Goal: Information Seeking & Learning: Learn about a topic

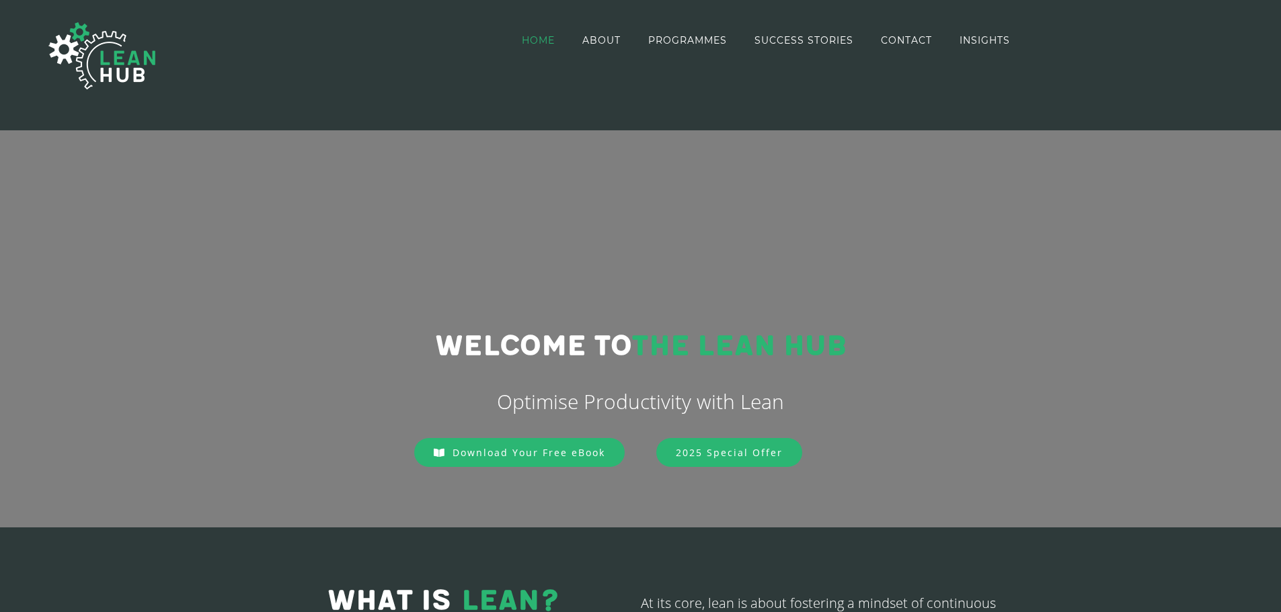
click at [821, 38] on span "SUCCESS STORIES" at bounding box center [803, 40] width 99 height 9
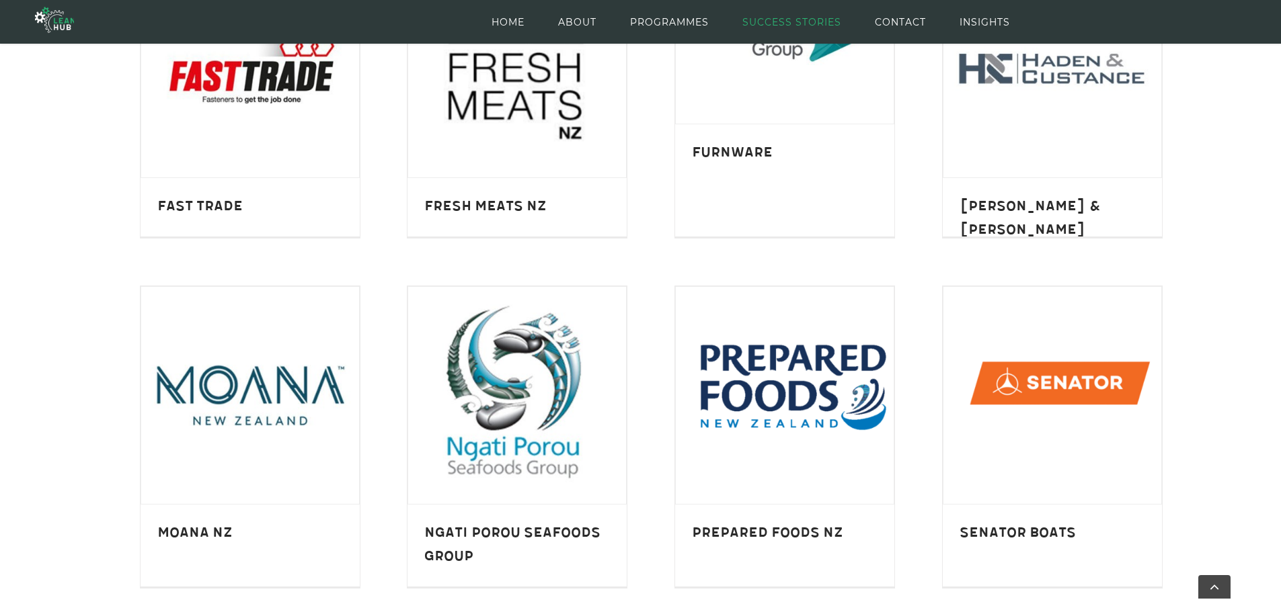
scroll to position [860, 0]
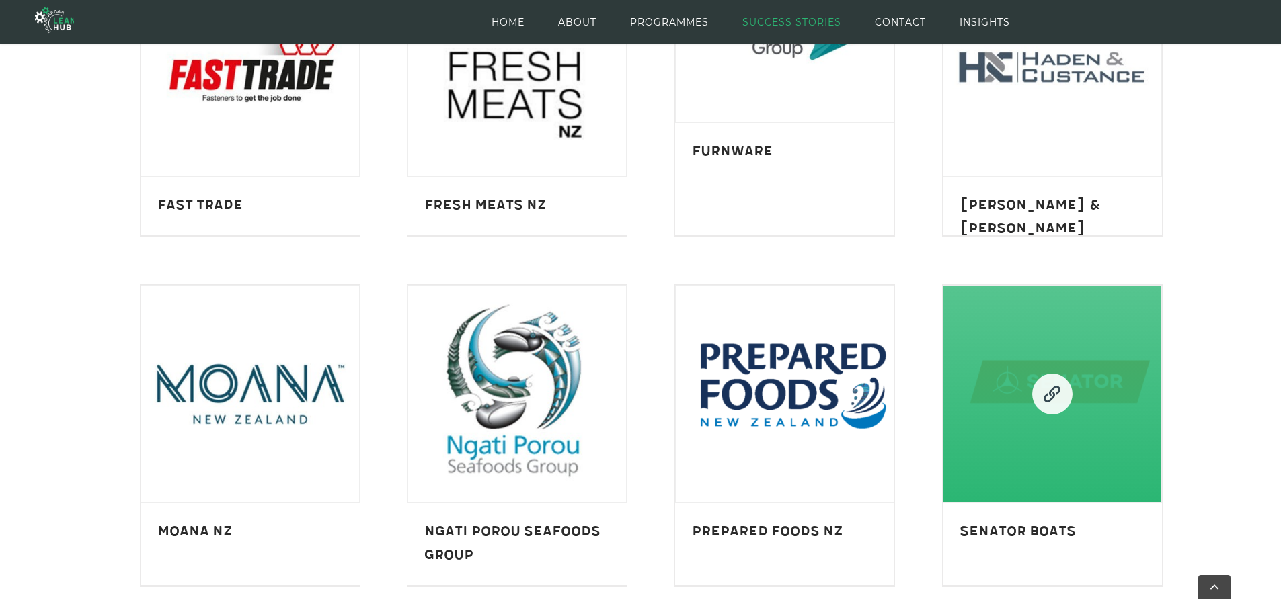
click at [992, 428] on link "Senator Boats" at bounding box center [1052, 395] width 218 height 218
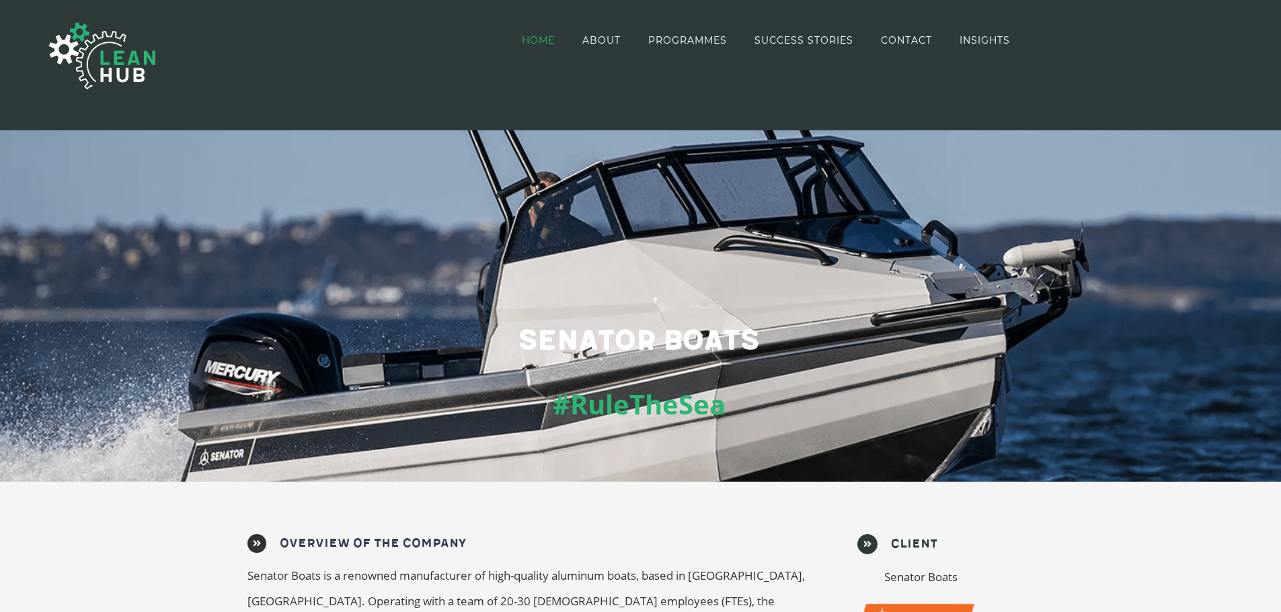
click at [537, 40] on span "HOME" at bounding box center [538, 40] width 33 height 9
